Goal: Task Accomplishment & Management: Use online tool/utility

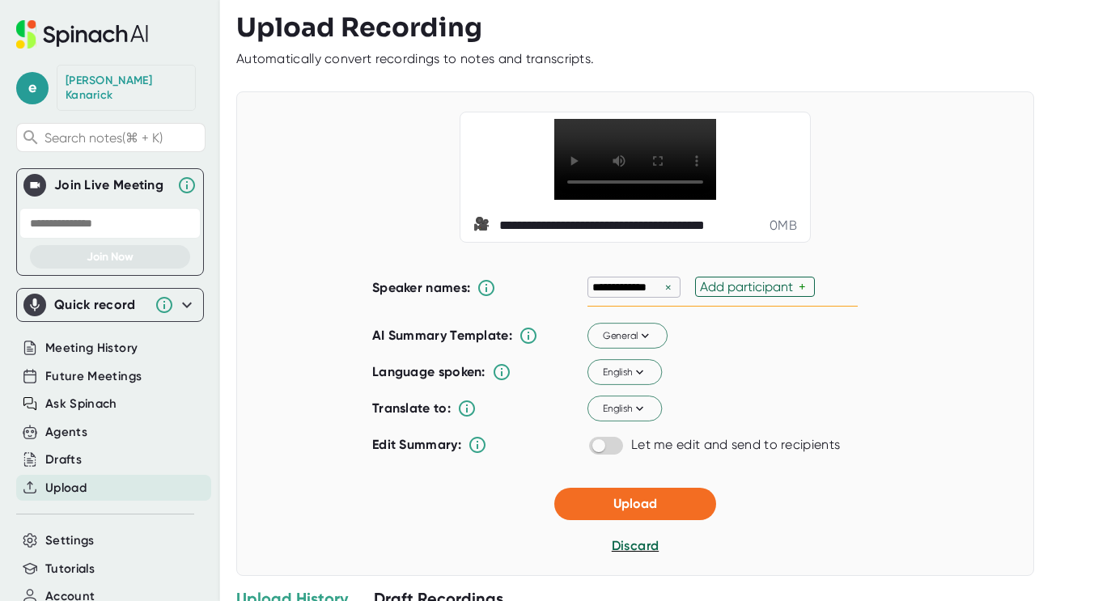
scroll to position [47, 0]
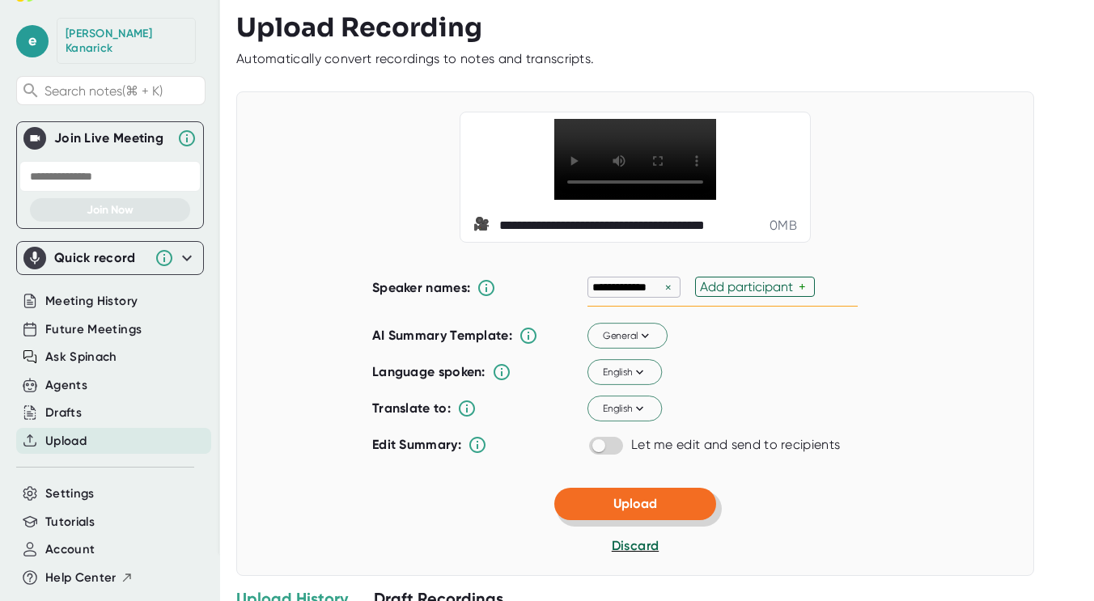
click at [670, 520] on button "Upload" at bounding box center [635, 504] width 162 height 32
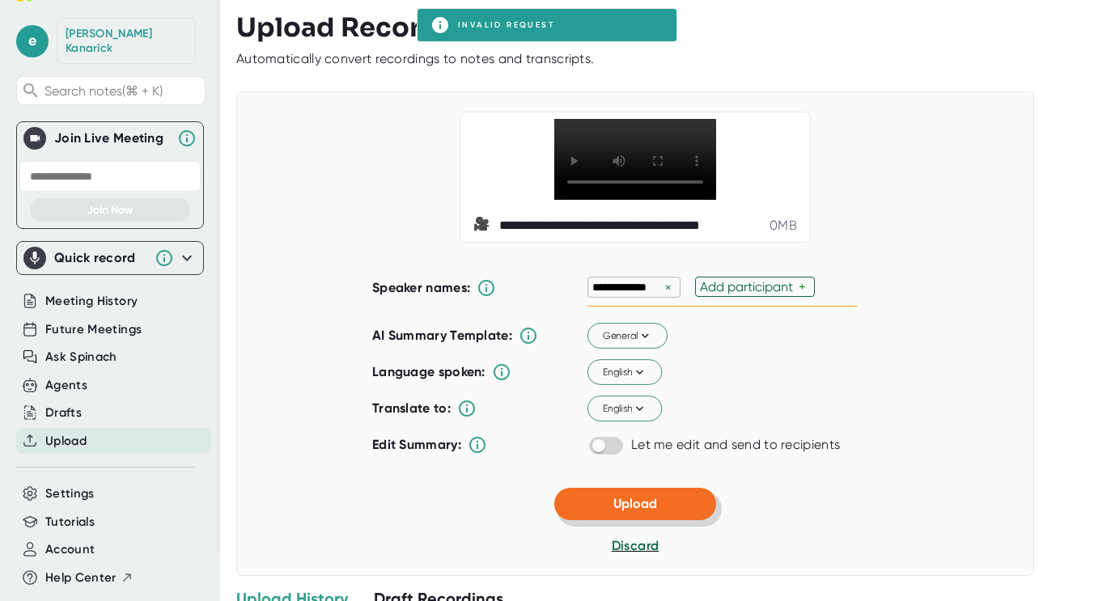
click at [640, 511] on span "Upload" at bounding box center [635, 503] width 44 height 15
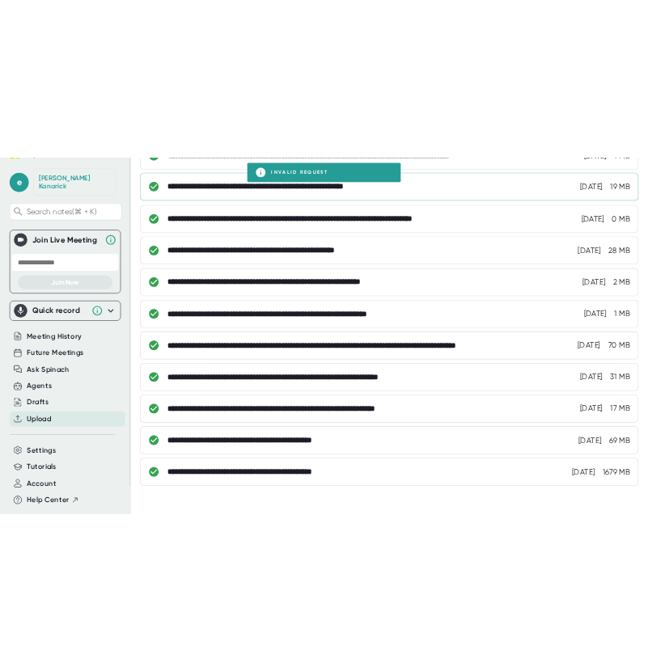
scroll to position [0, 0]
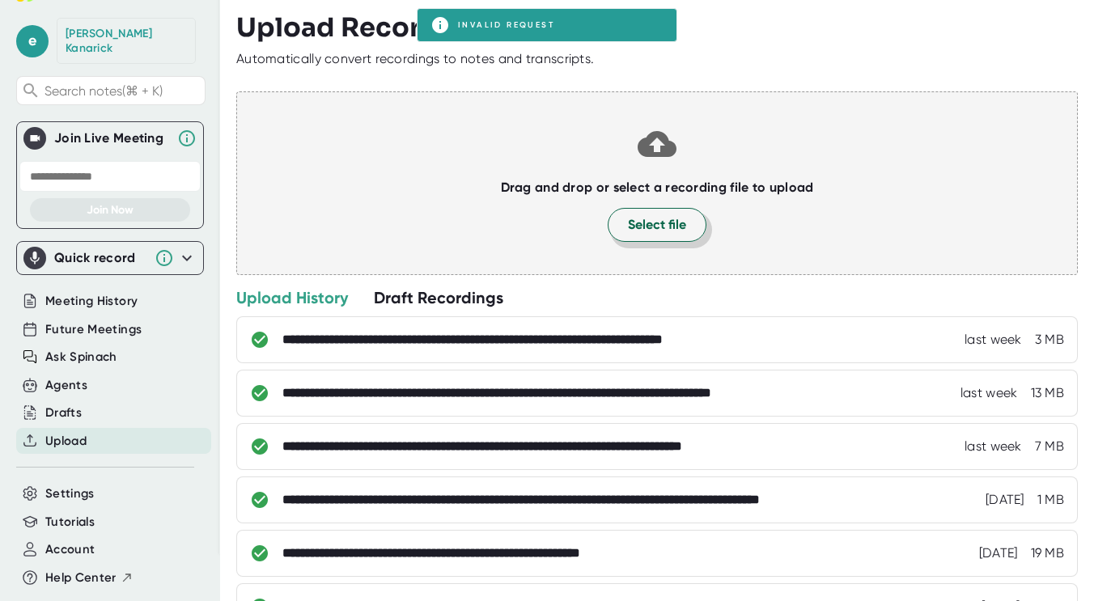
click at [644, 234] on span "Select file" at bounding box center [657, 224] width 58 height 19
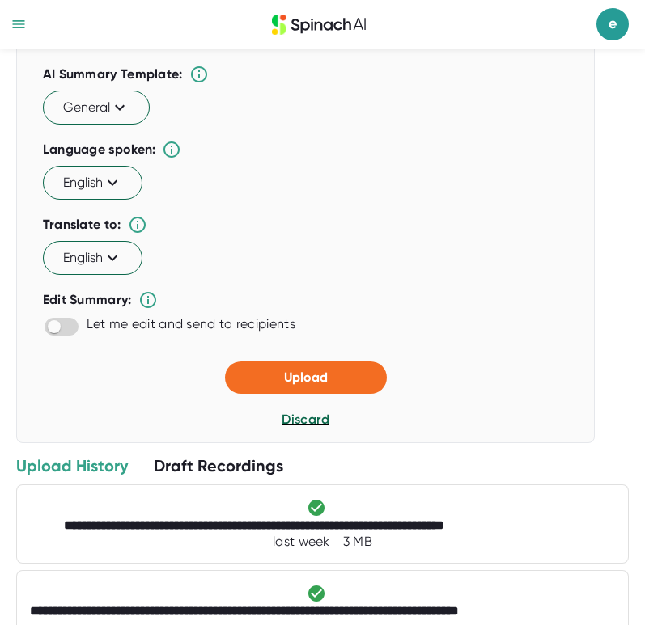
click at [258, 429] on div "Upload Discard" at bounding box center [306, 396] width 162 height 68
click at [258, 394] on button "Upload" at bounding box center [306, 378] width 162 height 32
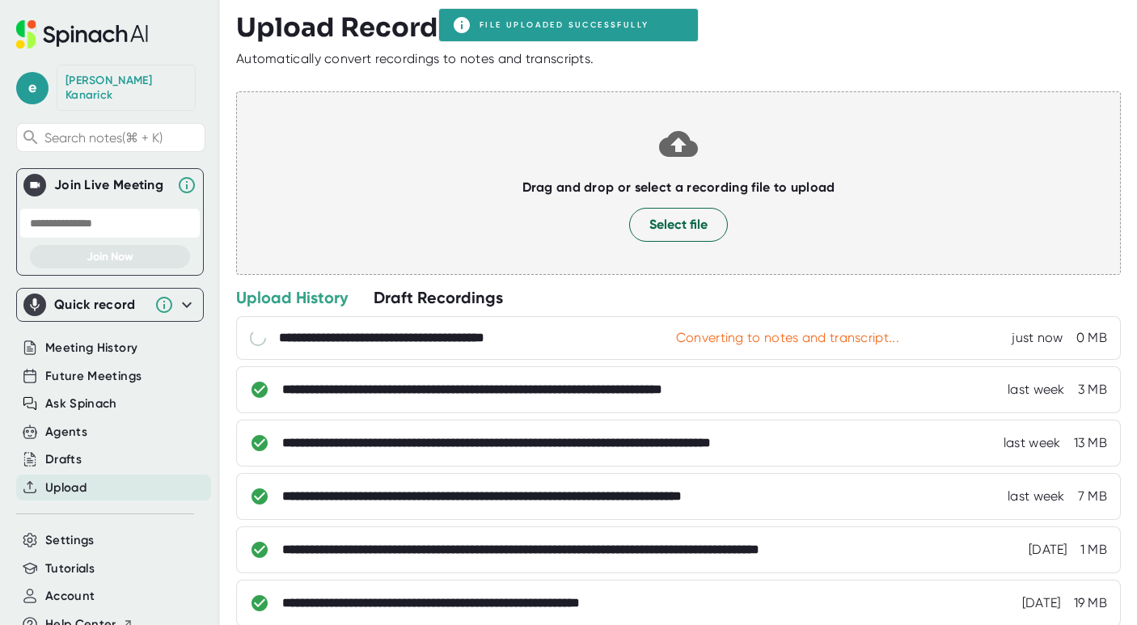
scroll to position [23, 0]
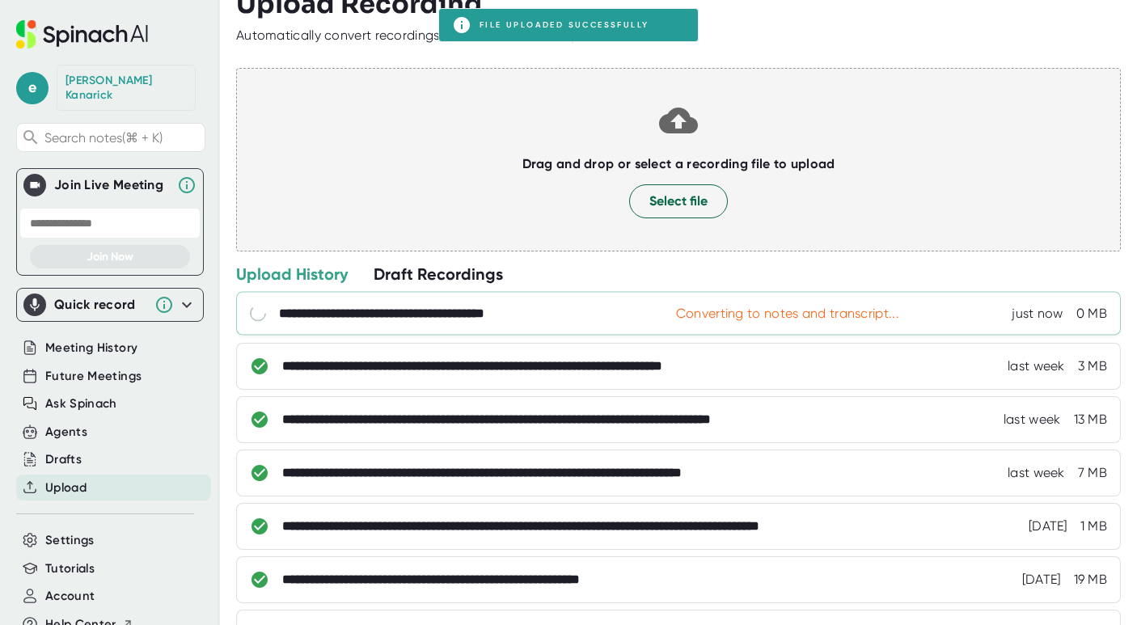
click at [468, 311] on div "**********" at bounding box center [421, 314] width 284 height 16
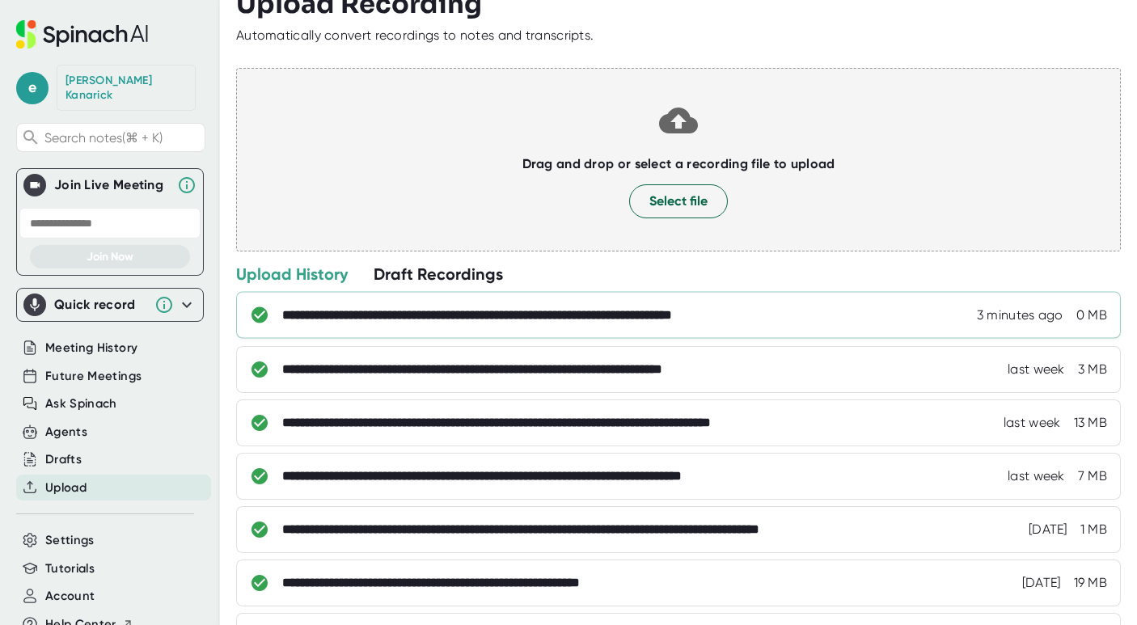
click at [641, 315] on div "**********" at bounding box center [548, 315] width 533 height 16
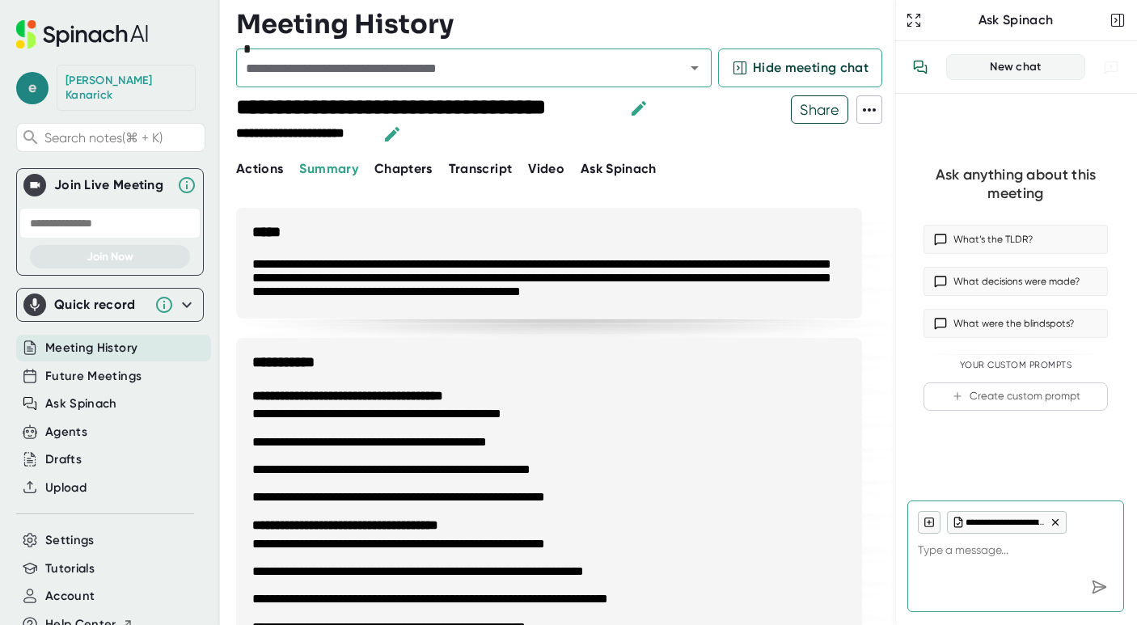
click at [39, 83] on span "e" at bounding box center [32, 88] width 32 height 32
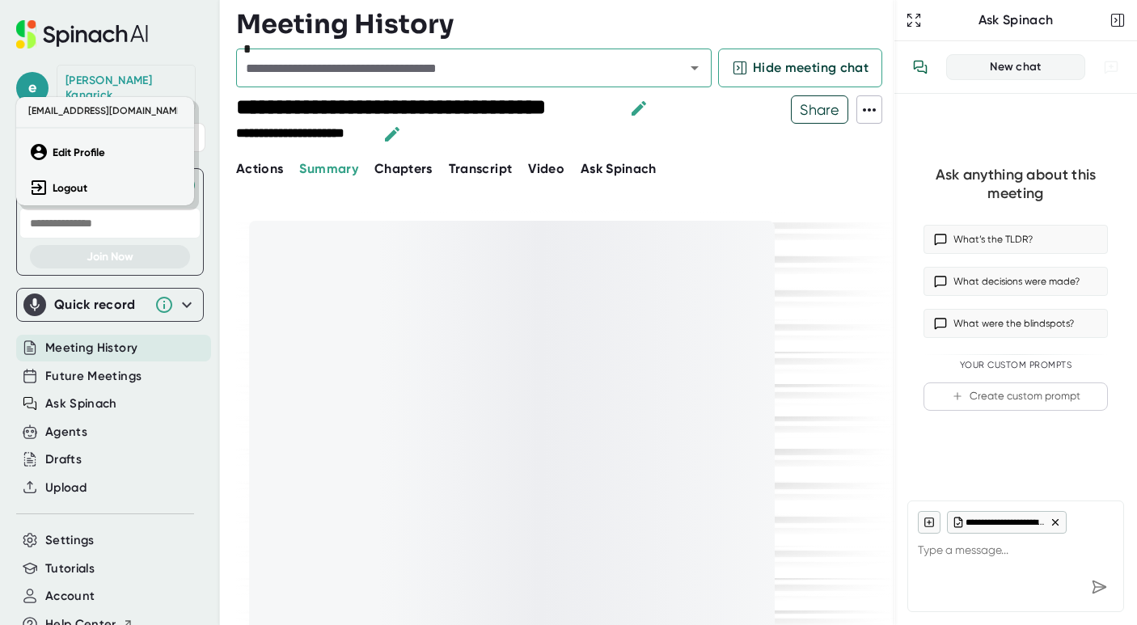
click at [45, 80] on div at bounding box center [568, 312] width 1137 height 625
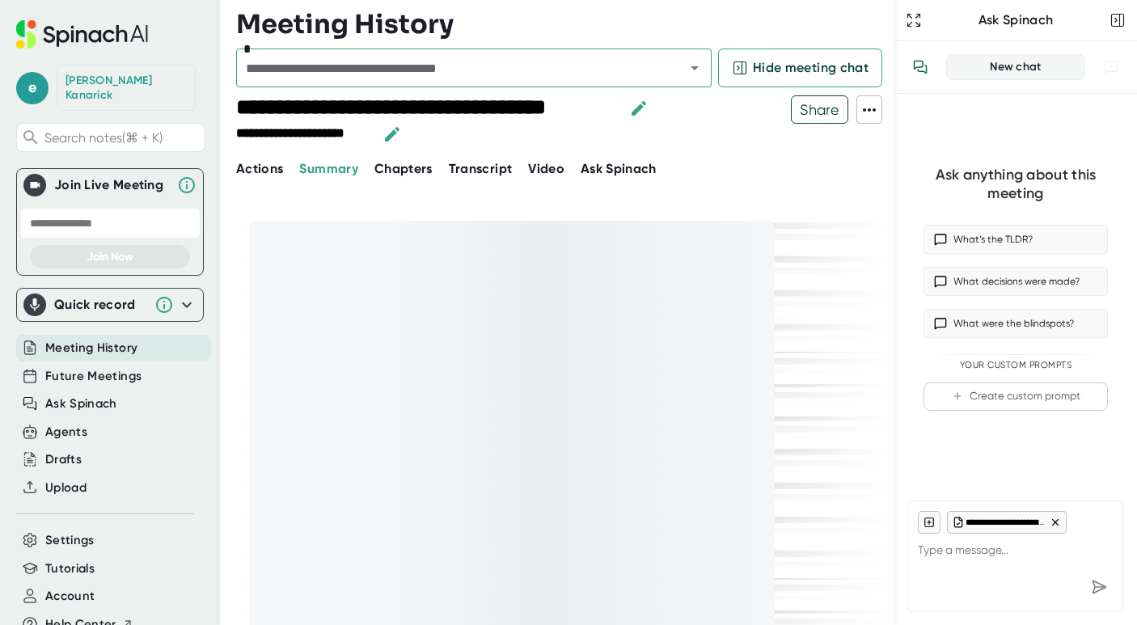
click at [76, 339] on span "Meeting History" at bounding box center [91, 348] width 92 height 19
click at [75, 339] on span "Meeting History" at bounding box center [91, 348] width 92 height 19
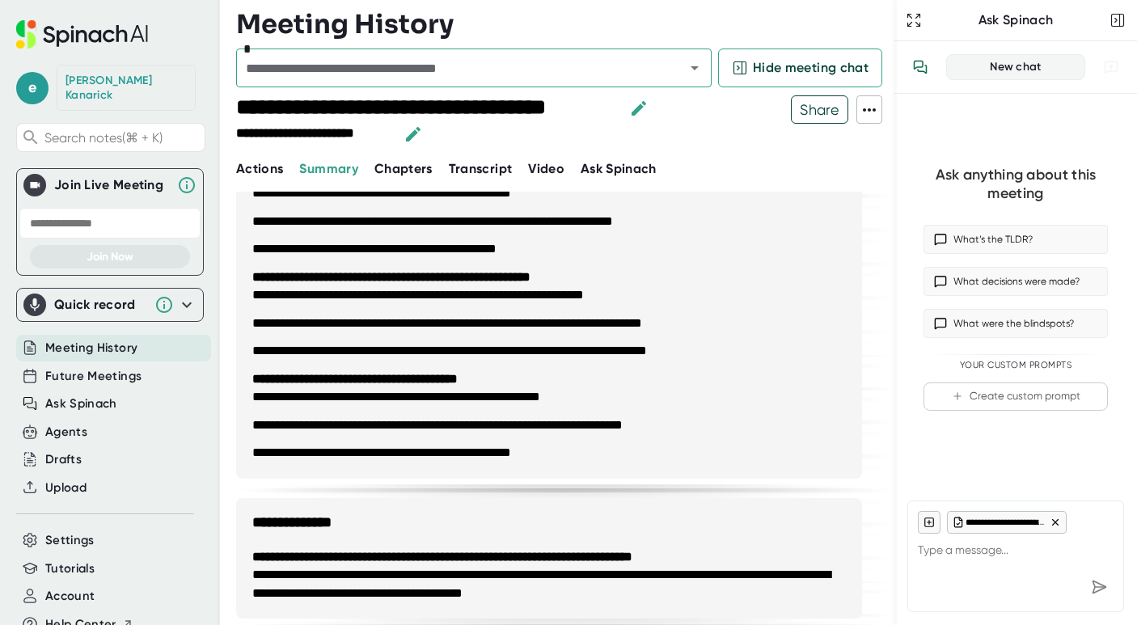
scroll to position [264, 0]
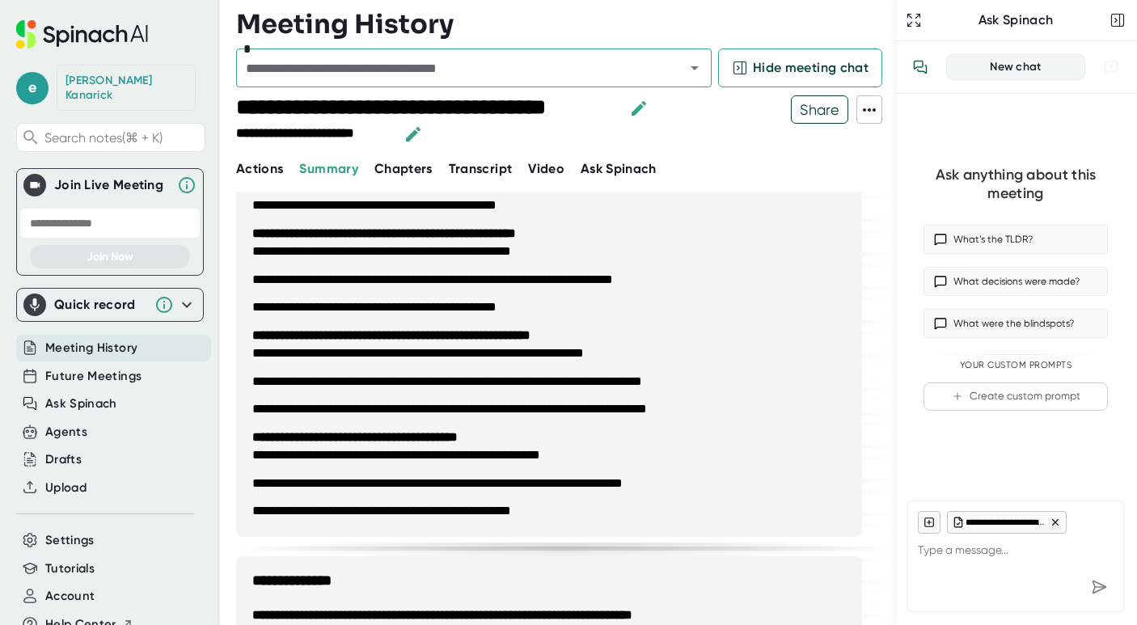
click at [460, 161] on span "Transcript" at bounding box center [481, 168] width 64 height 15
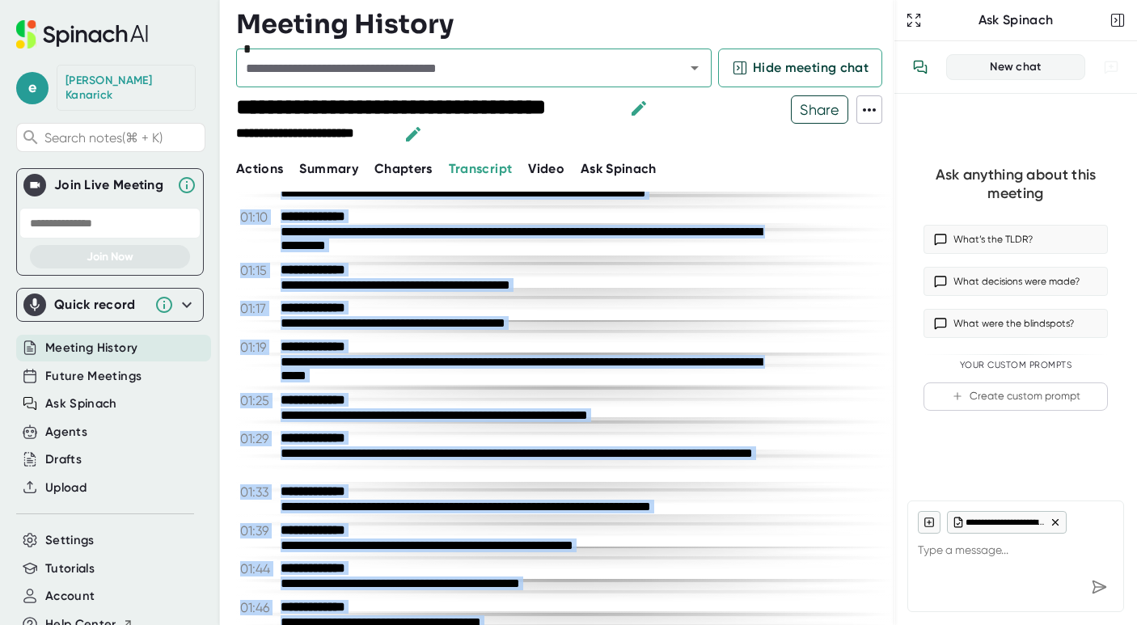
scroll to position [1151, 0]
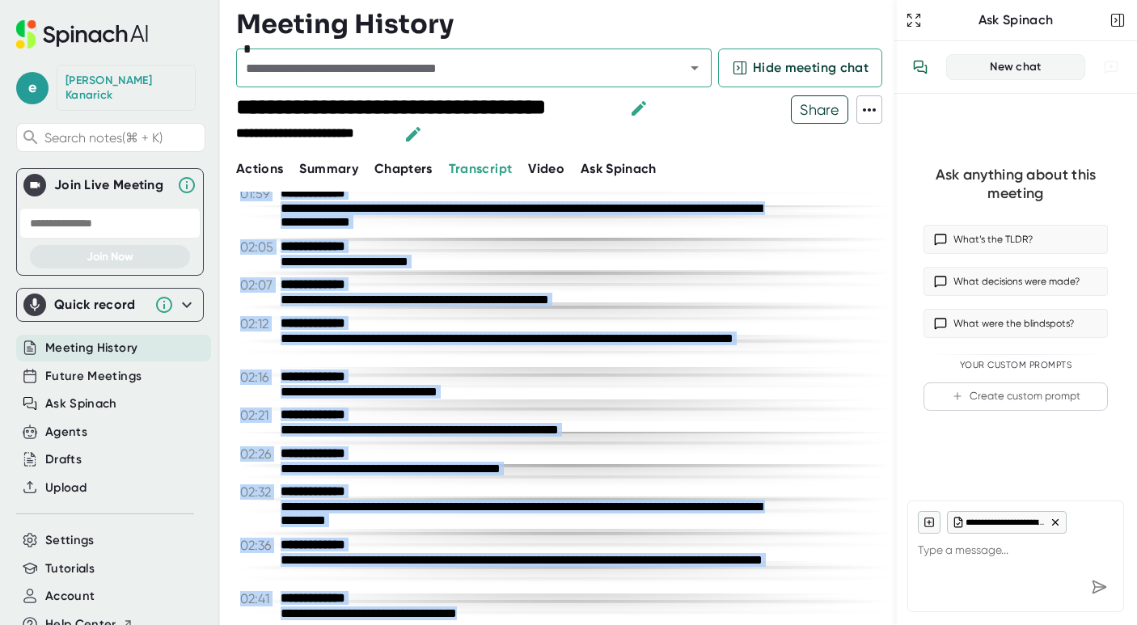
drag, startPoint x: 273, startPoint y: 234, endPoint x: 455, endPoint y: 672, distance: 474.7
click at [455, 600] on html "**********" at bounding box center [568, 312] width 1137 height 625
copy div "**********"
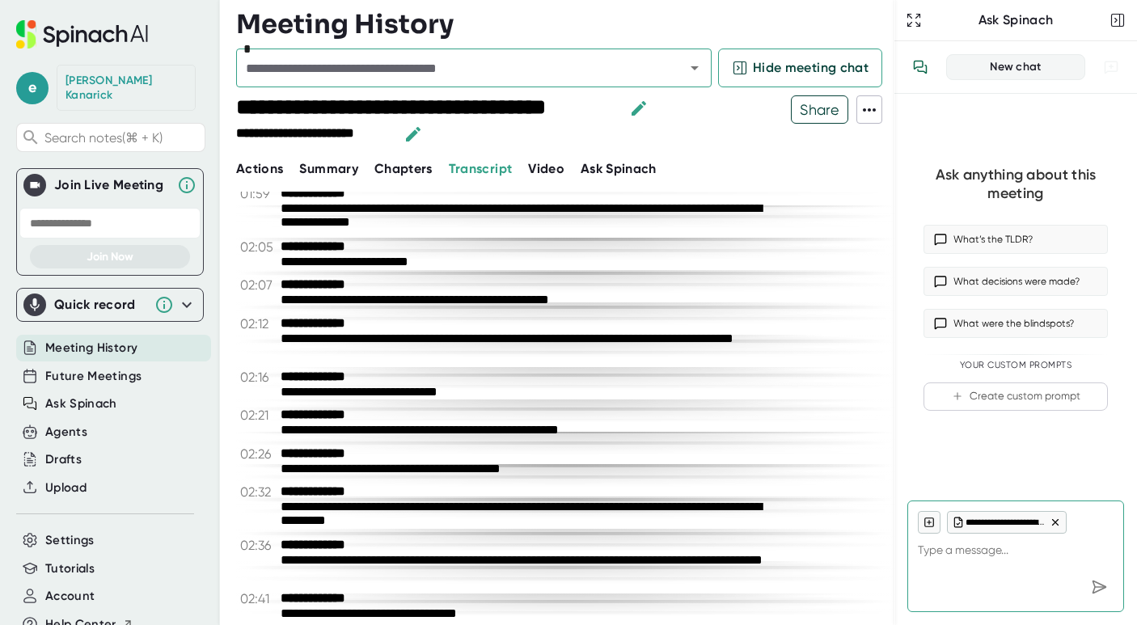
type textarea "x"
